Goal: Information Seeking & Learning: Learn about a topic

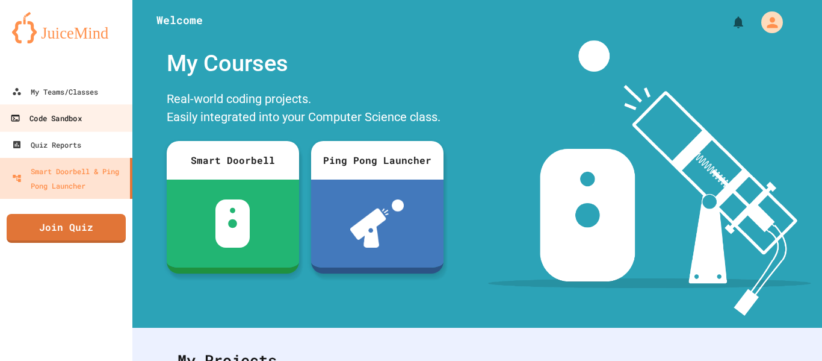
click at [77, 116] on div "Code Sandbox" at bounding box center [45, 118] width 71 height 15
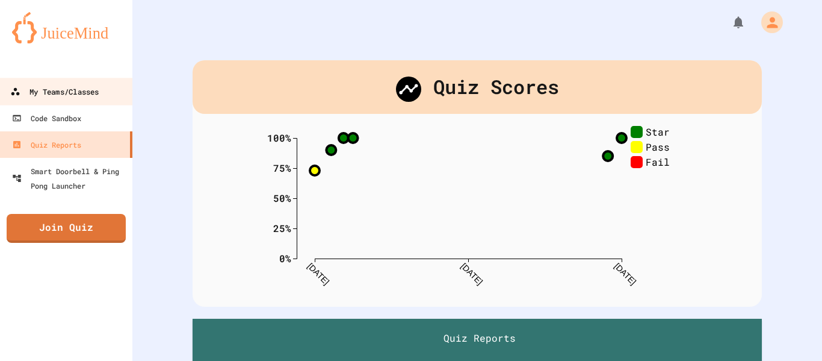
click at [80, 91] on div "My Teams/Classes" at bounding box center [54, 91] width 88 height 15
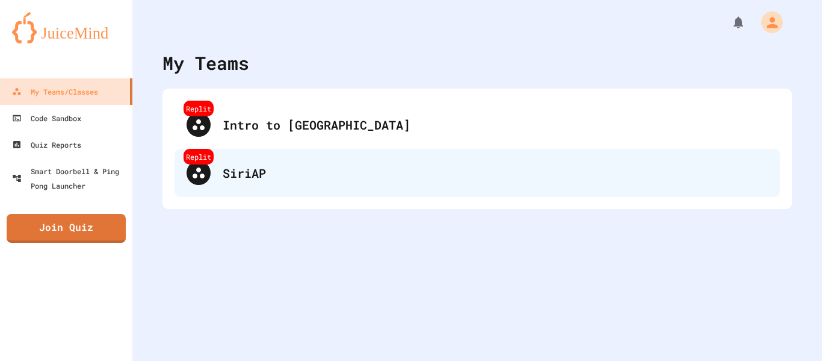
click at [234, 163] on div "Replit SiriAP" at bounding box center [478, 173] width 606 height 48
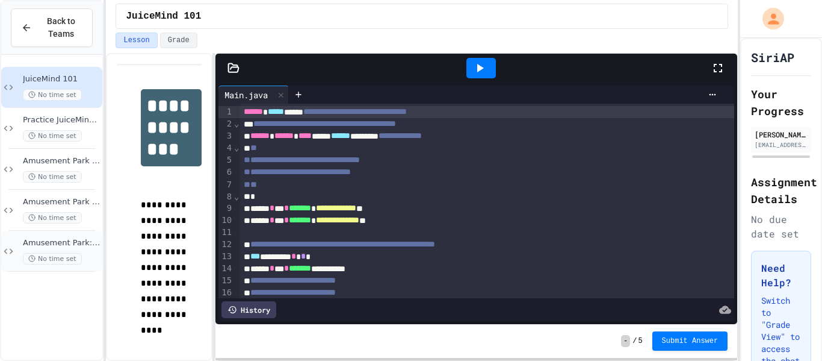
click at [74, 247] on span "Amusement Park: Input" at bounding box center [61, 243] width 77 height 10
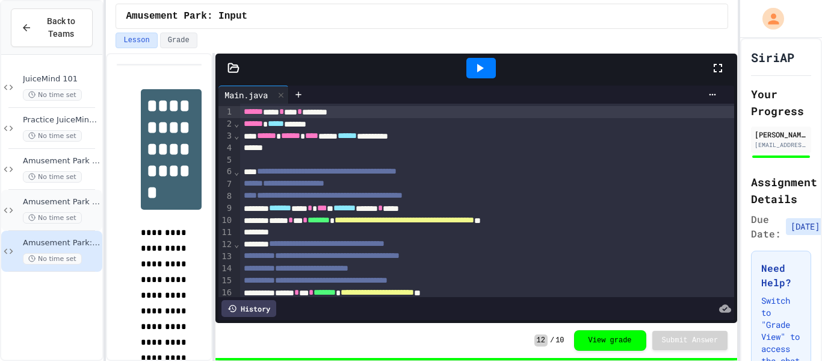
click at [94, 204] on span "Amusement Park Operators Task" at bounding box center [61, 202] width 77 height 10
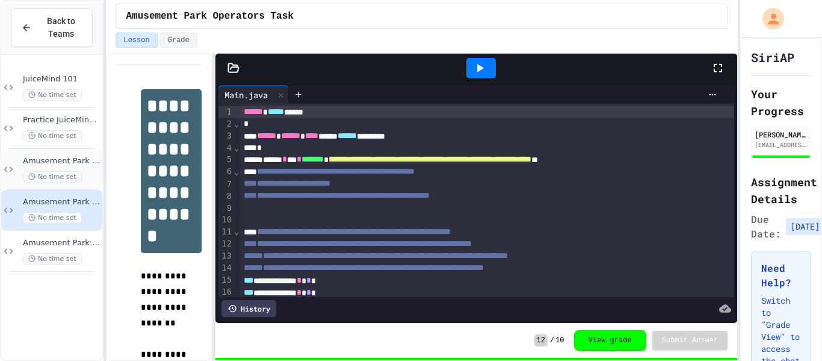
click at [85, 173] on div "No time set" at bounding box center [61, 176] width 77 height 11
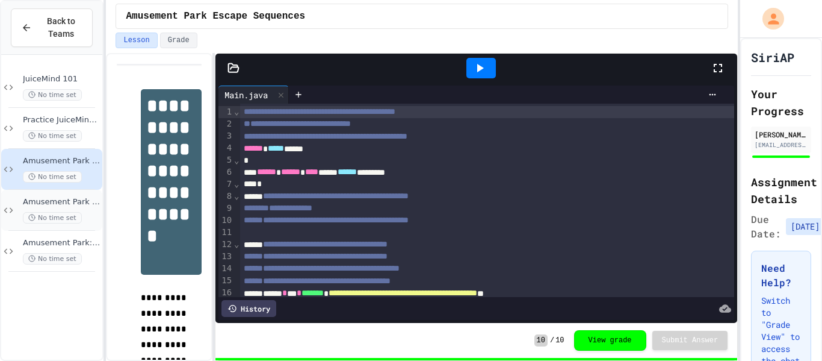
click at [81, 204] on span "Amusement Park Operators Task" at bounding box center [61, 202] width 77 height 10
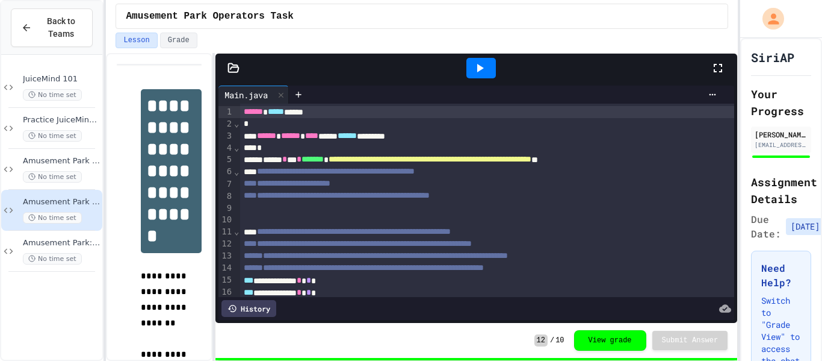
click at [274, 179] on span "**********" at bounding box center [287, 183] width 87 height 8
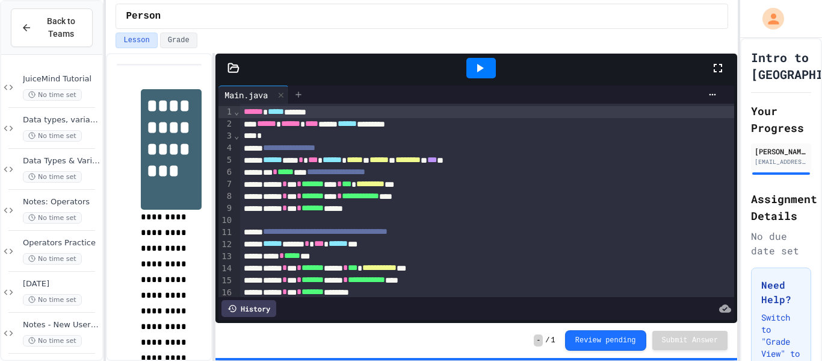
click at [294, 87] on div at bounding box center [298, 94] width 19 height 18
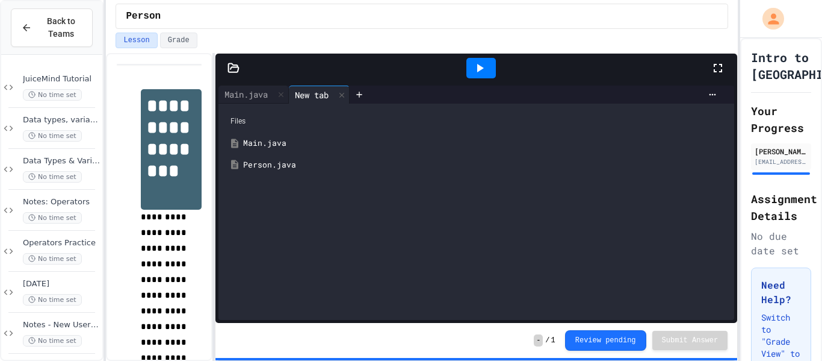
click at [277, 160] on div "Person.java" at bounding box center [485, 165] width 484 height 12
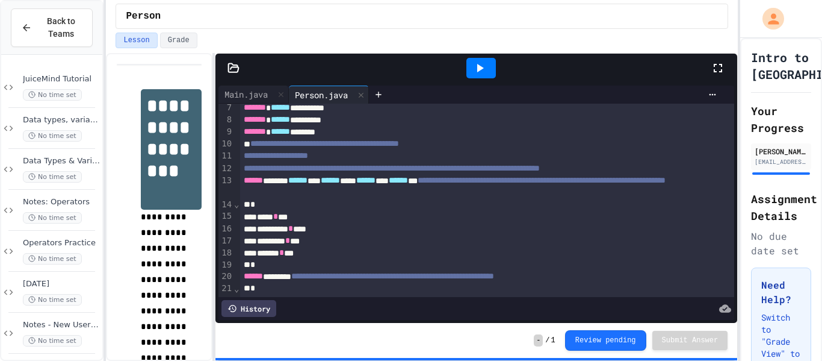
scroll to position [75, 0]
